Goal: Check status: Check status

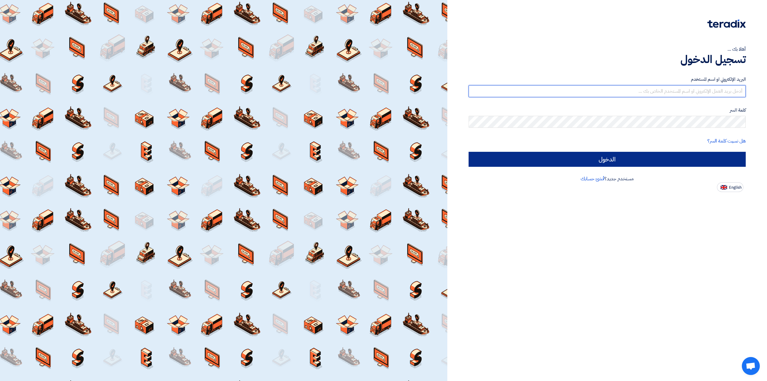
type input "[EMAIL_ADDRESS][DOMAIN_NAME]"
click at [573, 162] on input "الدخول" at bounding box center [607, 159] width 277 height 15
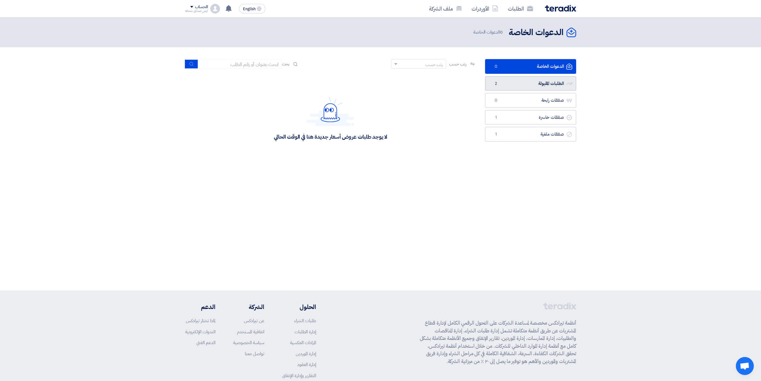
click at [530, 83] on link "الطلبات المقبولة الطلبات المقبولة 2" at bounding box center [530, 83] width 91 height 15
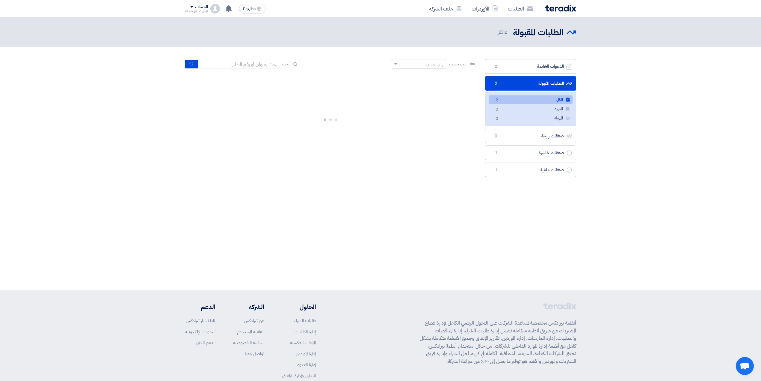
click at [508, 99] on link "الكل الكل 2" at bounding box center [531, 99] width 84 height 9
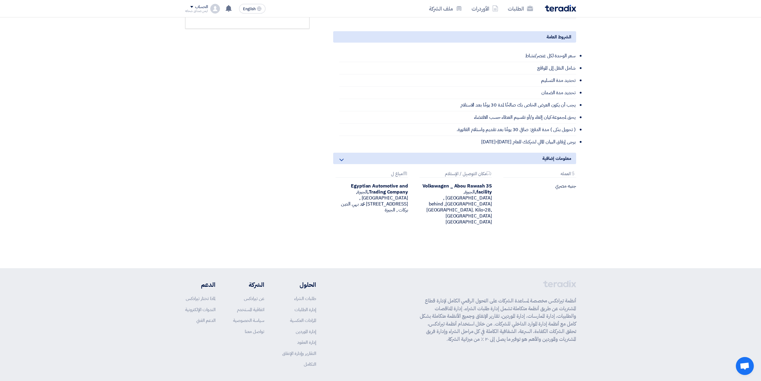
scroll to position [255, 0]
